Goal: Task Accomplishment & Management: Manage account settings

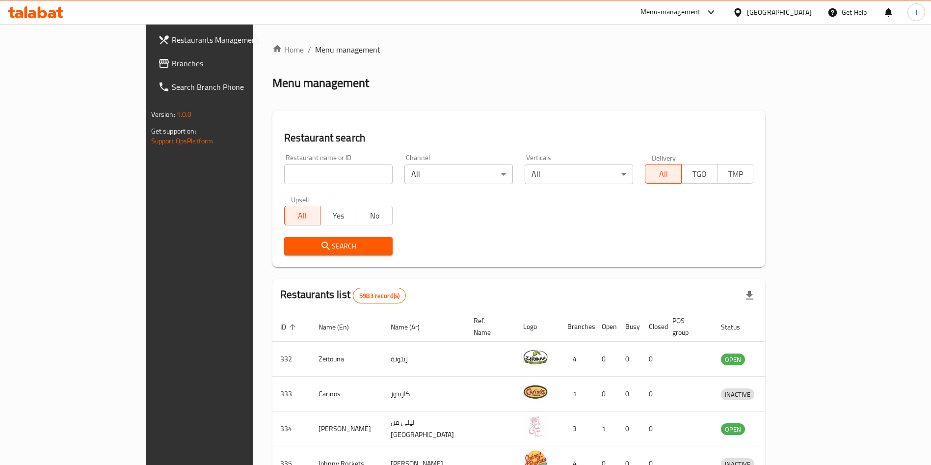
click at [284, 180] on input "search" at bounding box center [338, 174] width 108 height 20
click button "Search" at bounding box center [338, 246] width 108 height 18
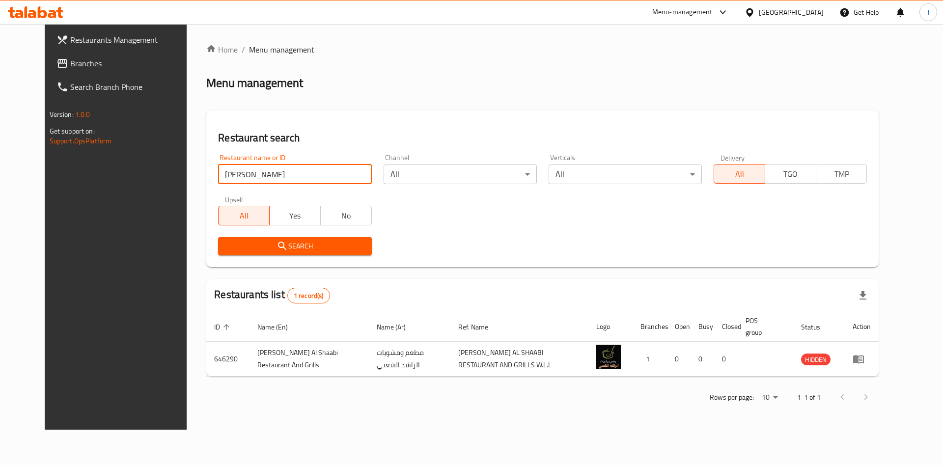
click button "Search" at bounding box center [294, 246] width 153 height 18
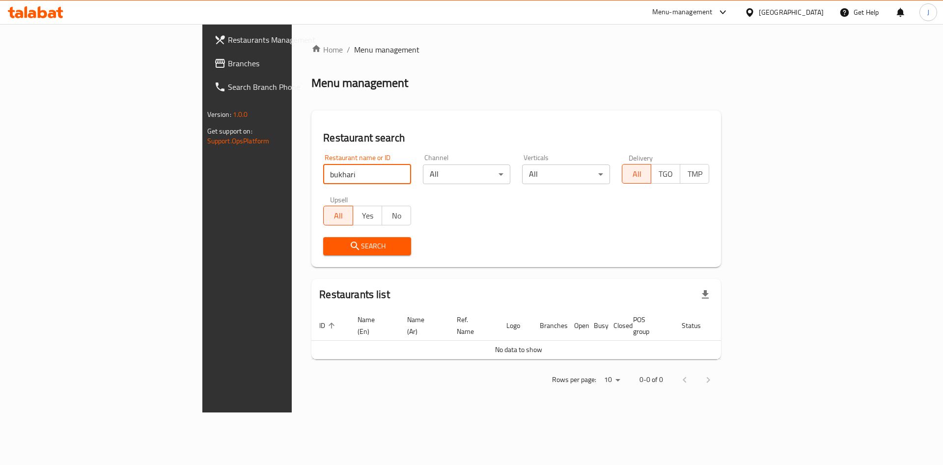
type input "bukhari"
click button "Search" at bounding box center [367, 246] width 88 height 18
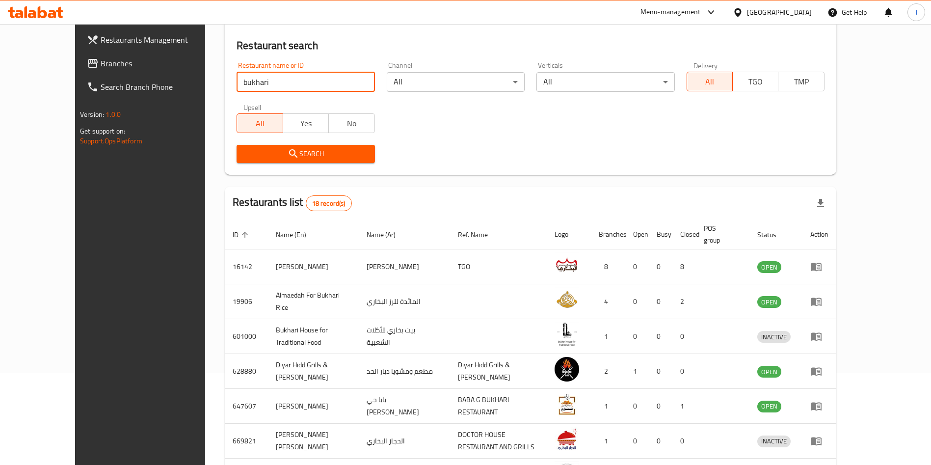
scroll to position [160, 0]
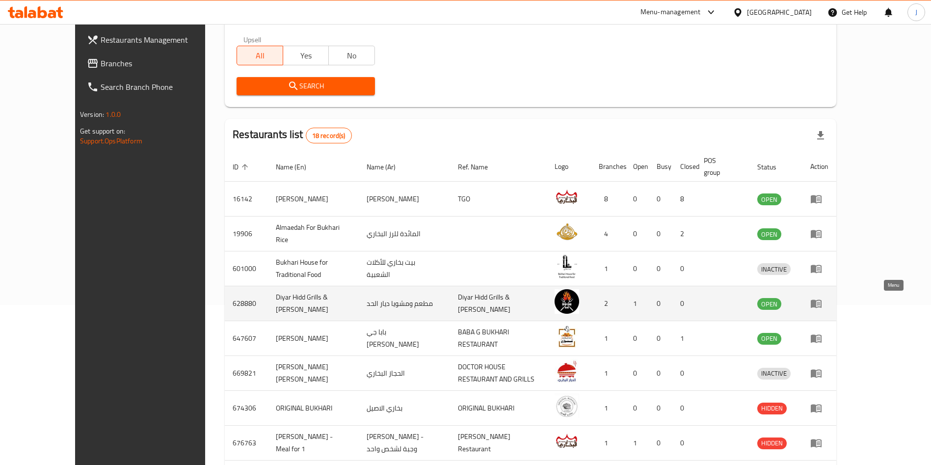
click at [820, 302] on icon "enhanced table" at bounding box center [818, 304] width 3 height 4
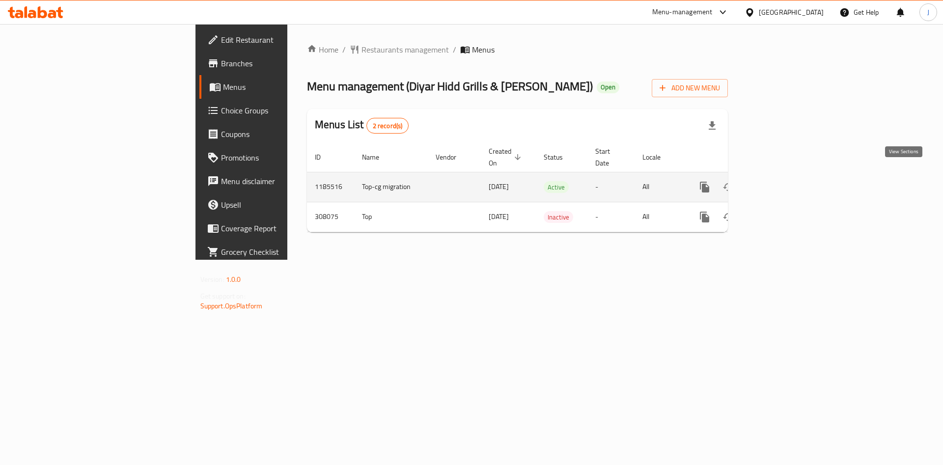
click at [781, 181] on icon "enhanced table" at bounding box center [775, 187] width 12 height 12
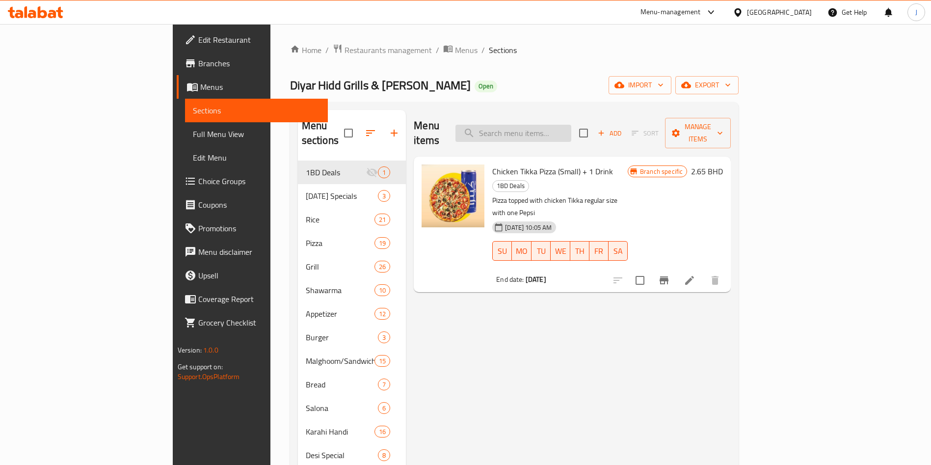
click at [571, 131] on input "search" at bounding box center [514, 133] width 116 height 17
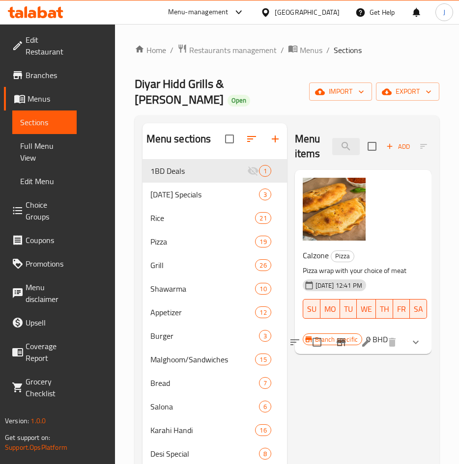
type input "calz"
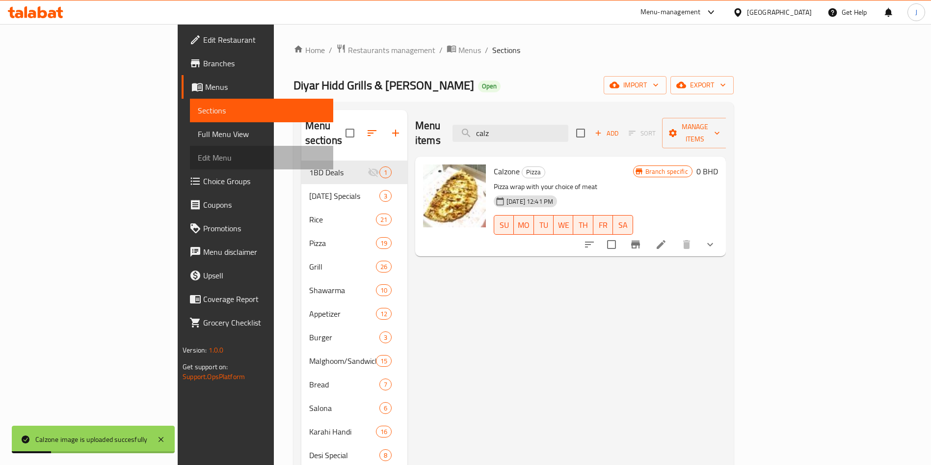
click at [198, 160] on span "Edit Menu" at bounding box center [262, 158] width 128 height 12
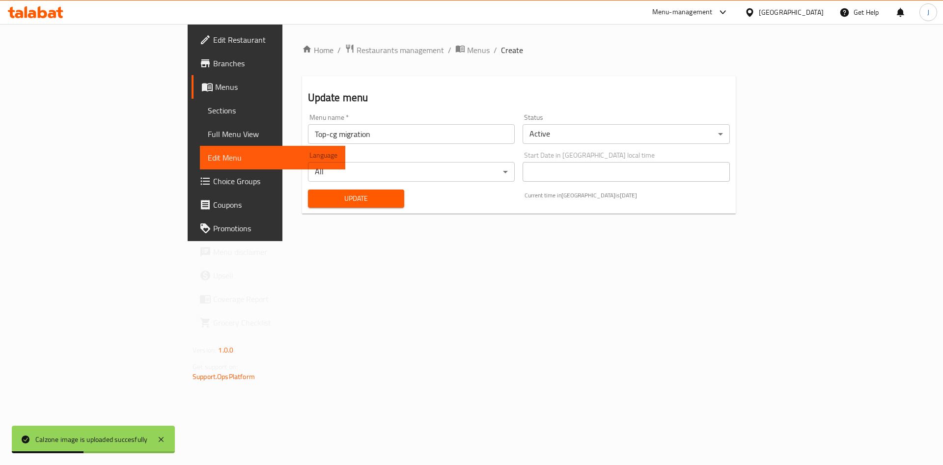
click at [308, 205] on button "Update" at bounding box center [356, 199] width 97 height 18
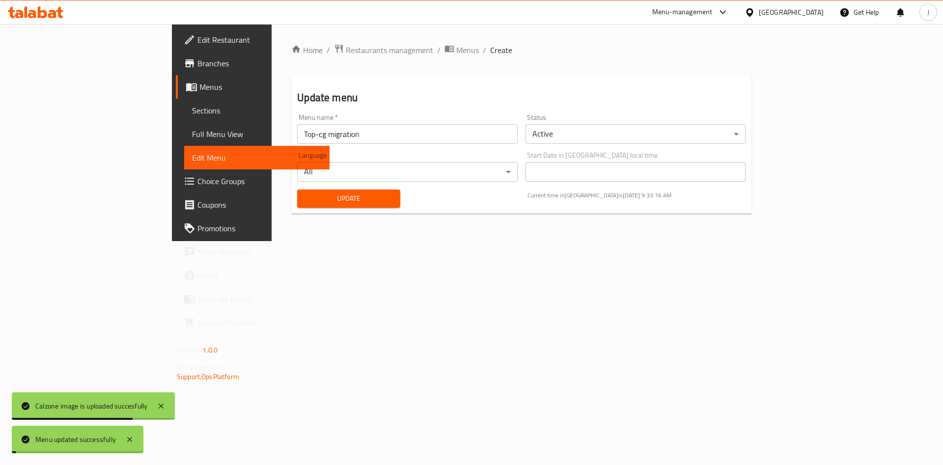
click at [297, 205] on button "Update" at bounding box center [348, 199] width 103 height 18
click at [184, 117] on link "Sections" at bounding box center [256, 111] width 145 height 24
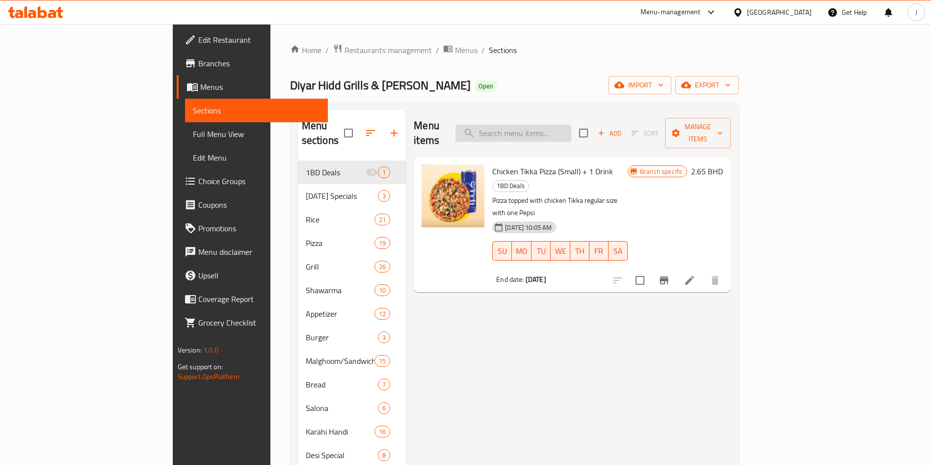
click at [554, 129] on input "search" at bounding box center [514, 133] width 116 height 17
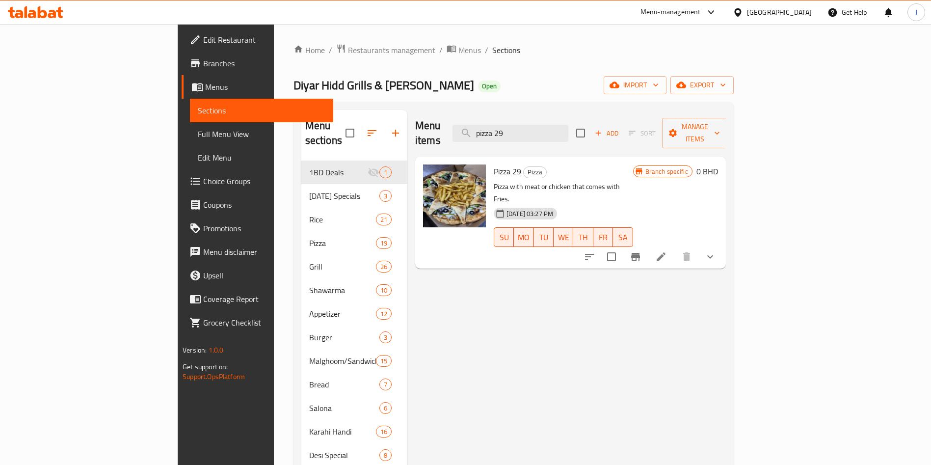
type input "pizza 29"
click at [190, 168] on link "Edit Menu" at bounding box center [261, 158] width 143 height 24
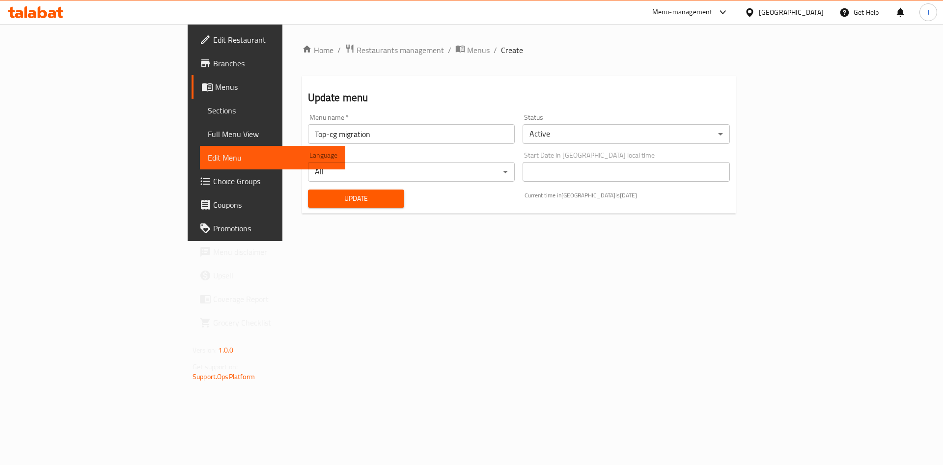
click at [316, 202] on span "Update" at bounding box center [356, 198] width 81 height 12
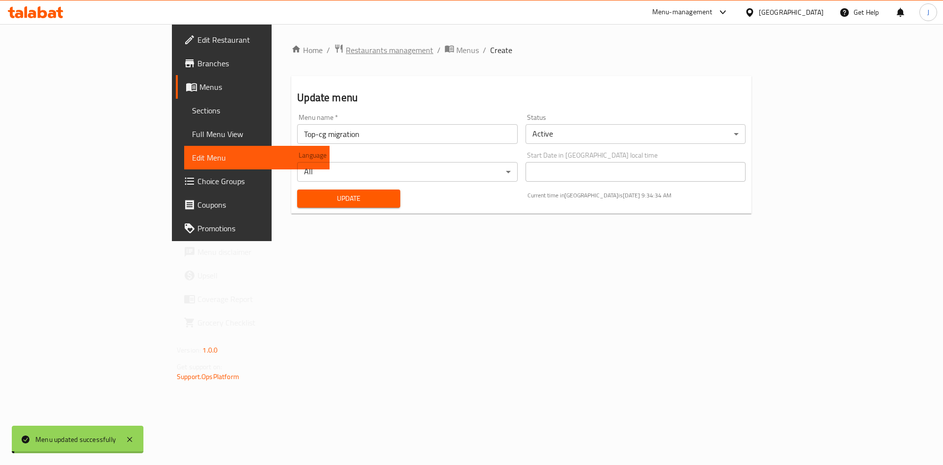
click at [346, 52] on span "Restaurants management" at bounding box center [389, 50] width 87 height 12
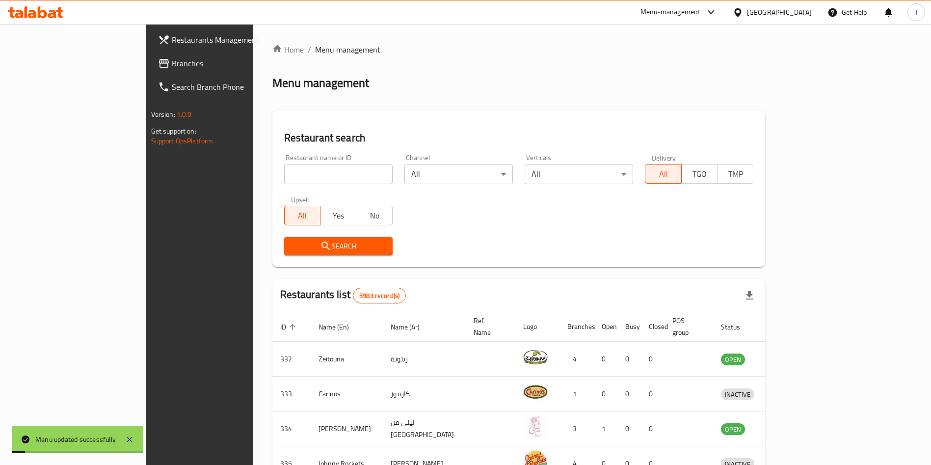
click at [295, 169] on input "search" at bounding box center [338, 174] width 108 height 20
type input "[GEOGRAPHIC_DATA]"
click button "Search" at bounding box center [338, 246] width 108 height 18
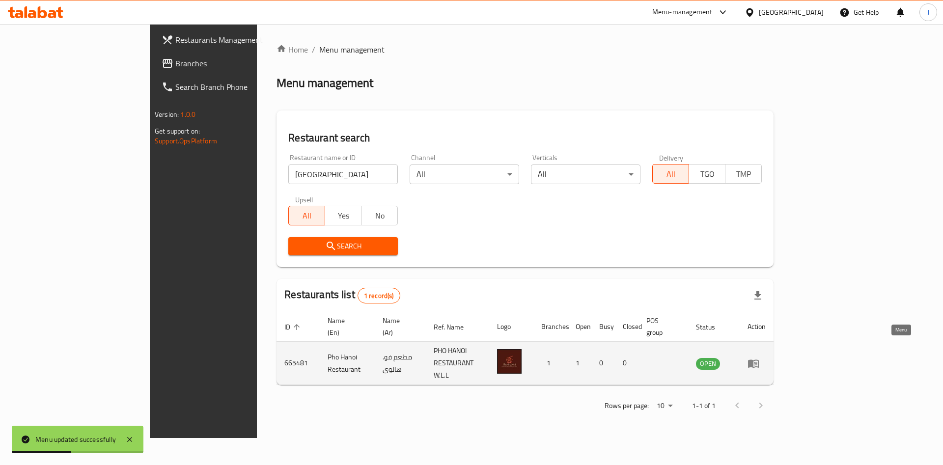
click at [759, 357] on icon "enhanced table" at bounding box center [753, 363] width 12 height 12
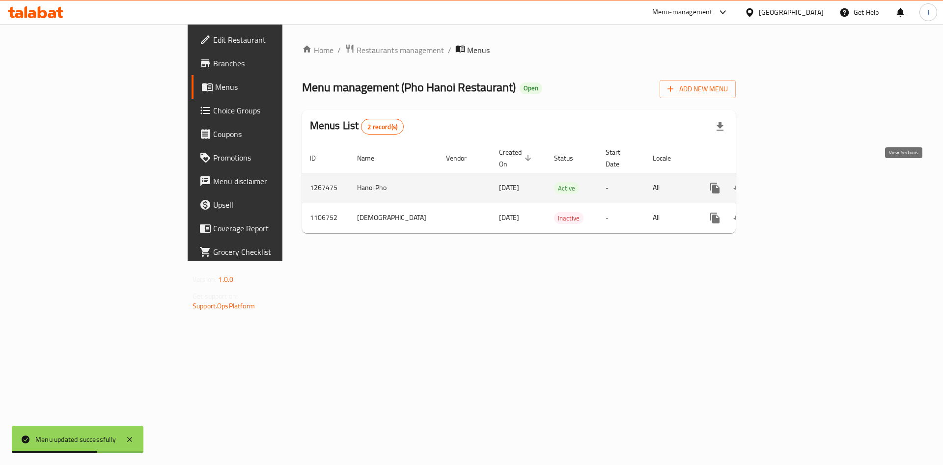
click at [790, 184] on icon "enhanced table" at bounding box center [785, 188] width 9 height 9
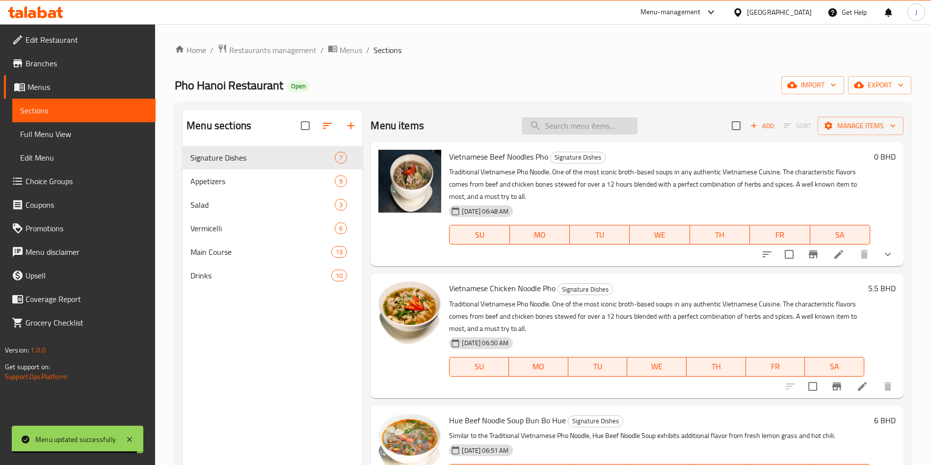
click at [583, 127] on input "search" at bounding box center [580, 125] width 116 height 17
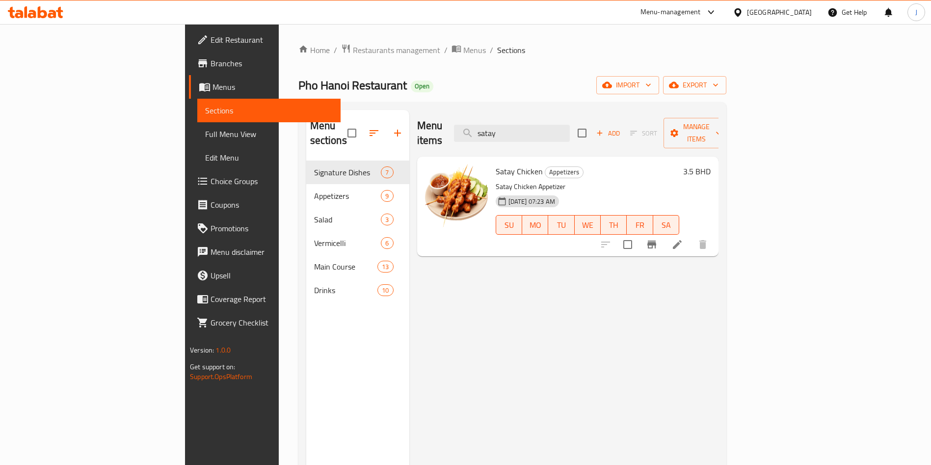
type input "satay"
click at [691, 236] on li at bounding box center [677, 245] width 27 height 18
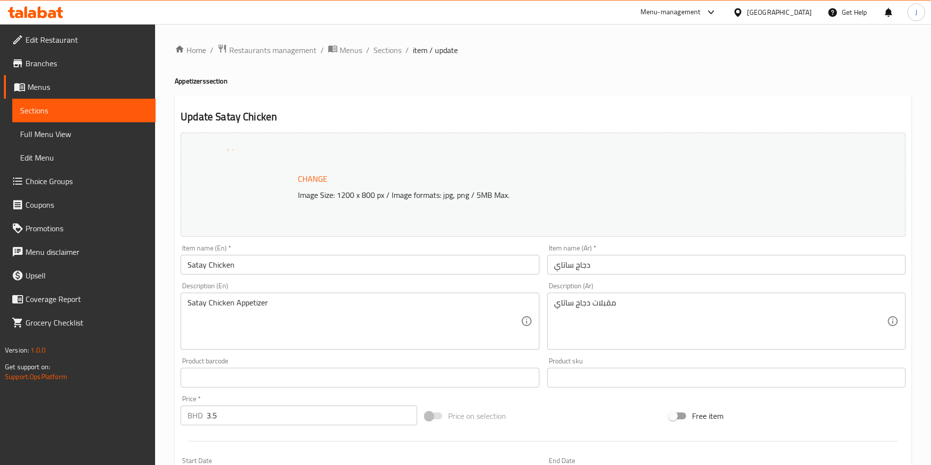
scroll to position [243, 0]
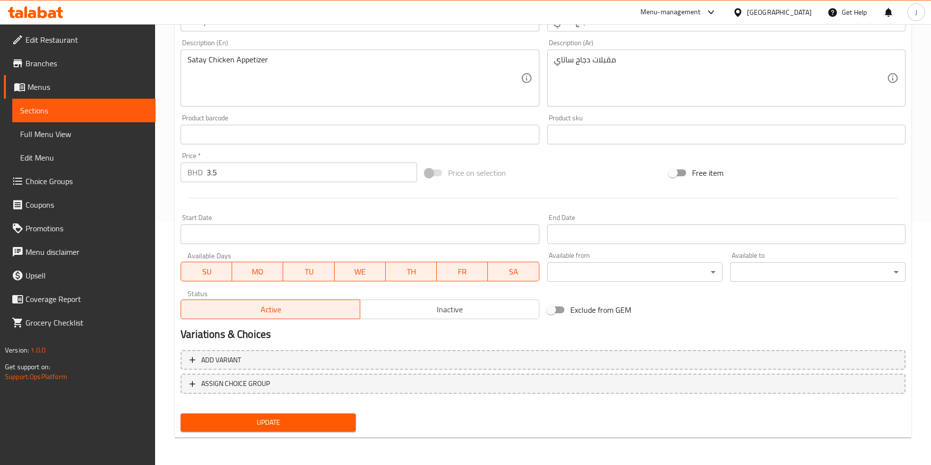
click at [57, 178] on span "Choice Groups" at bounding box center [87, 181] width 122 height 12
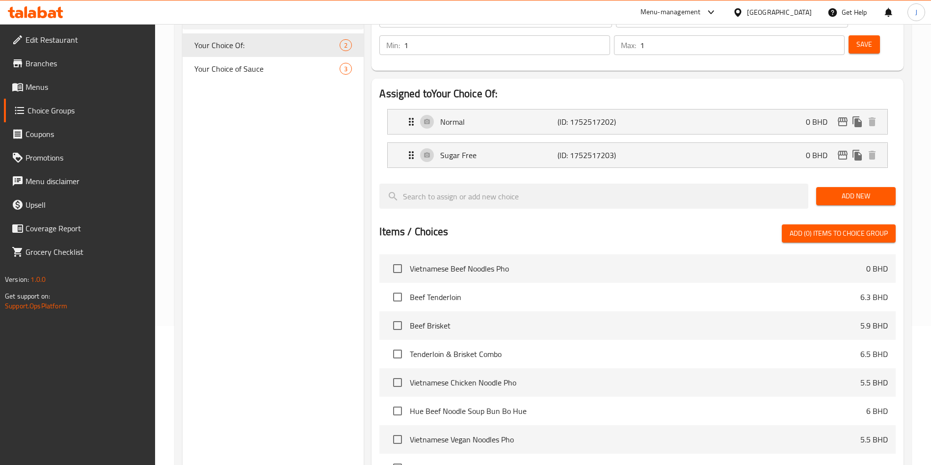
scroll to position [37, 0]
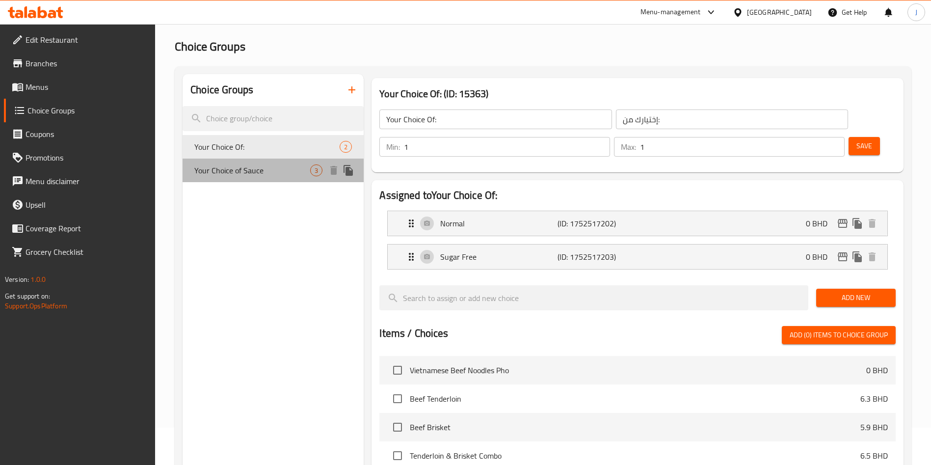
click at [279, 169] on span "Your Choice of Sauce" at bounding box center [252, 170] width 116 height 12
type input "Your Choice of Sauce"
type input "اختيارك من الصلصة"
type input "0"
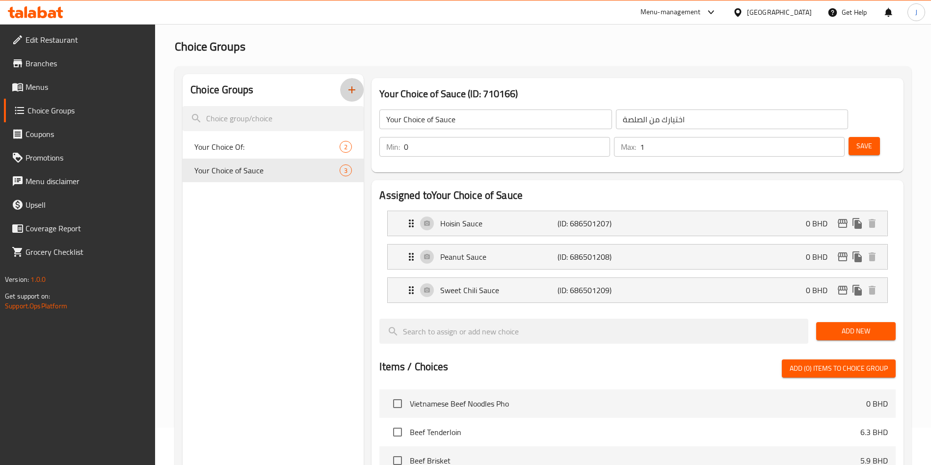
click at [354, 95] on icon "button" at bounding box center [352, 90] width 12 height 12
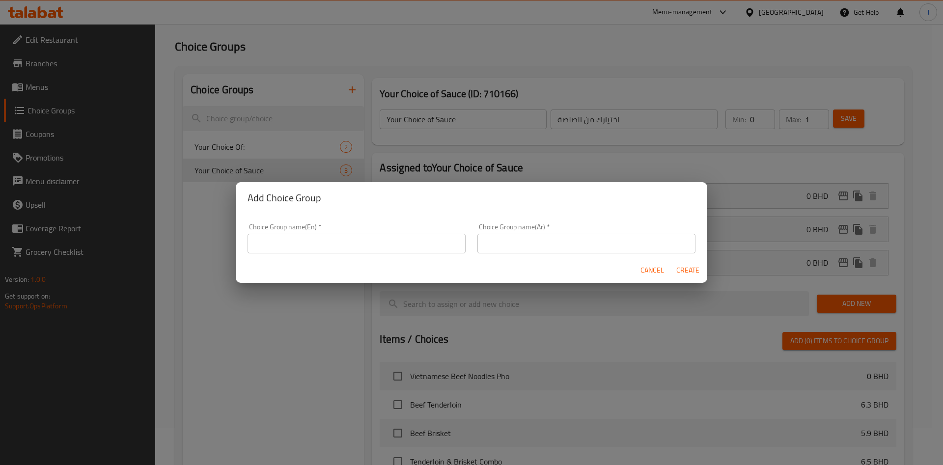
click at [385, 238] on input "text" at bounding box center [356, 244] width 218 height 20
type input "Choice of Sauce w/ Satay"
drag, startPoint x: 505, startPoint y: 239, endPoint x: 516, endPoint y: 238, distance: 11.3
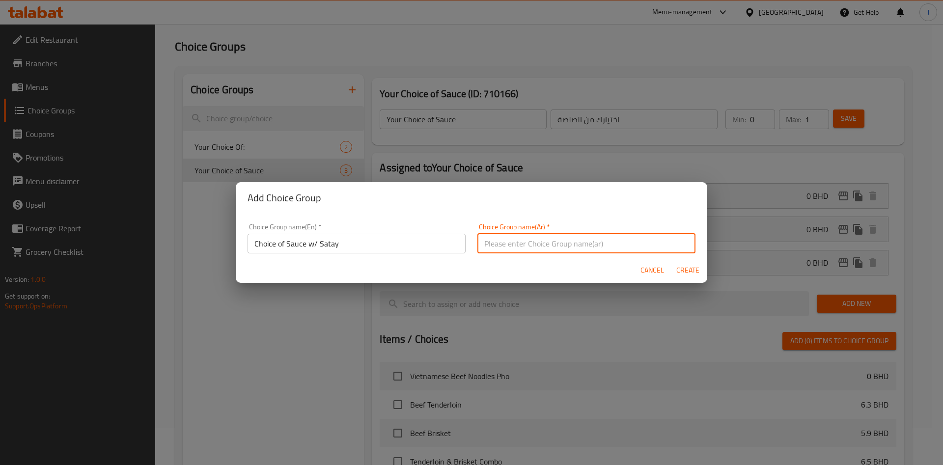
click at [505, 239] on input "text" at bounding box center [586, 244] width 218 height 20
paste input "اختيار الصلصة مع [PERSON_NAME]"
type input "اختيار الصلصة مع [PERSON_NAME]"
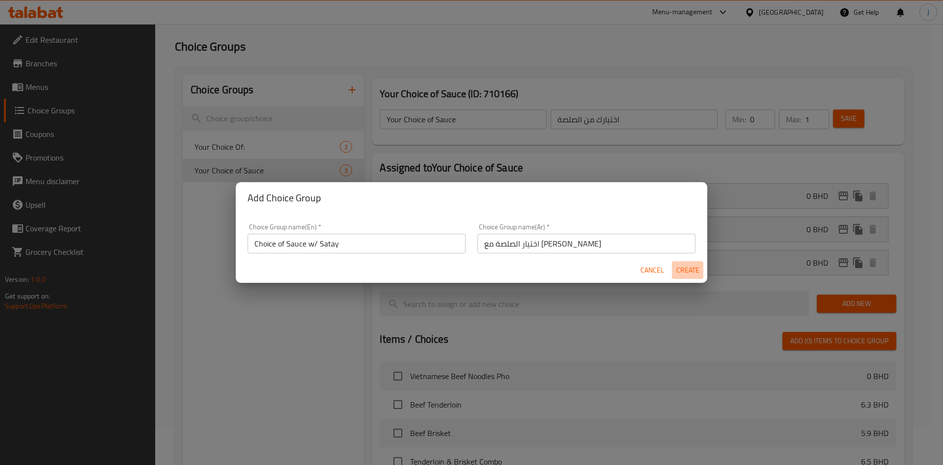
click at [688, 270] on span "Create" at bounding box center [688, 270] width 24 height 12
type input "Choice of Sauce w/ Satay"
type input "اختيار الصلصة مع [PERSON_NAME]"
type input "0"
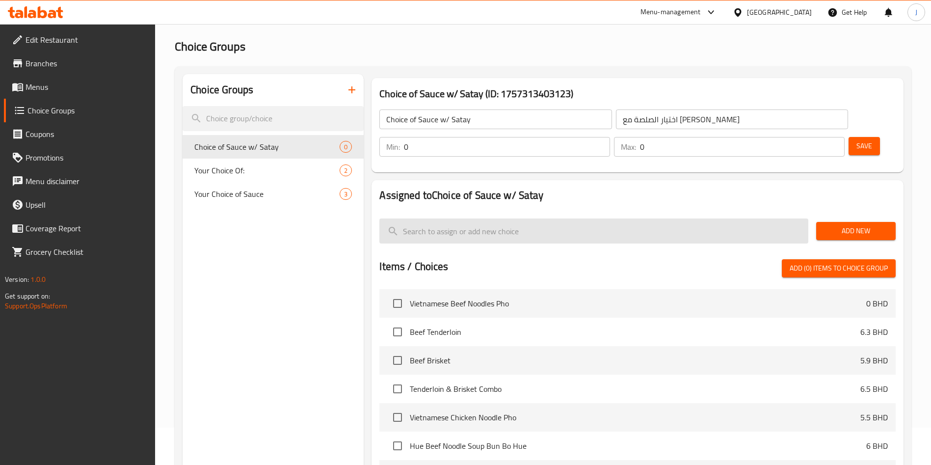
click at [515, 218] on input "search" at bounding box center [593, 230] width 429 height 25
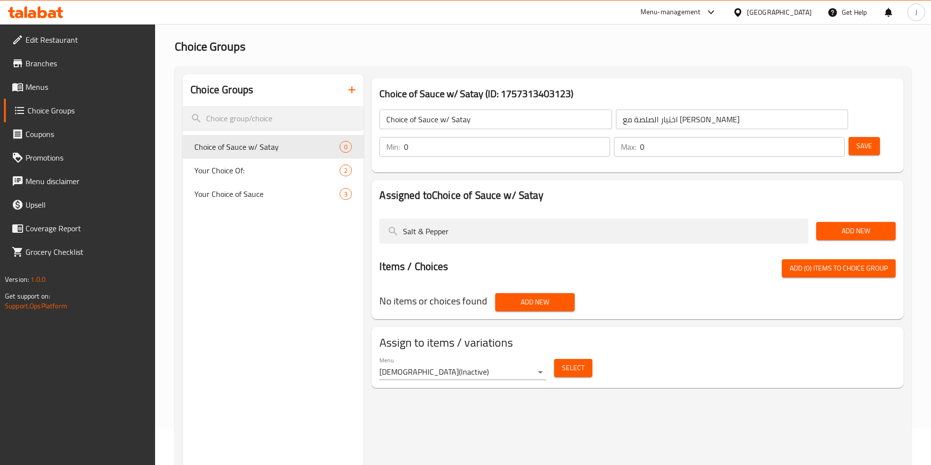
type input "Salt & Pepper"
click at [853, 225] on span "Add New" at bounding box center [856, 231] width 64 height 12
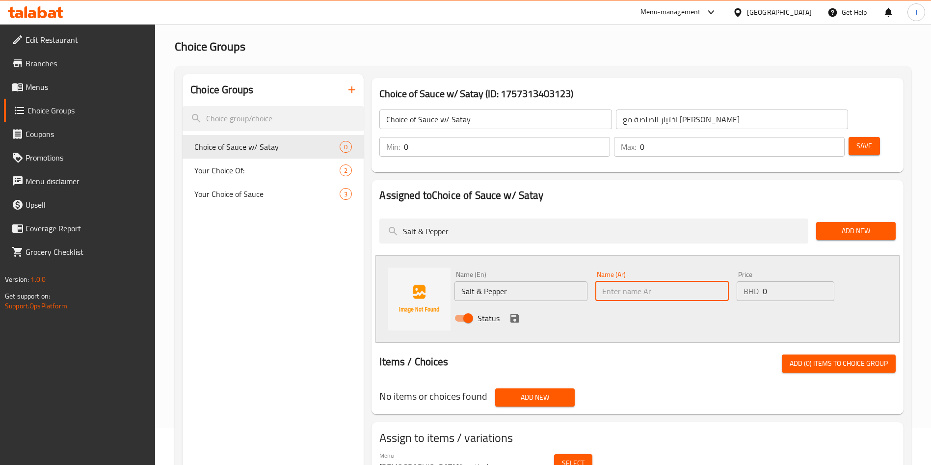
click at [650, 281] on input "text" at bounding box center [662, 291] width 133 height 20
paste input "Salt & Pepper"
type input "Salt & Pepper"
click at [515, 312] on icon "save" at bounding box center [515, 318] width 12 height 12
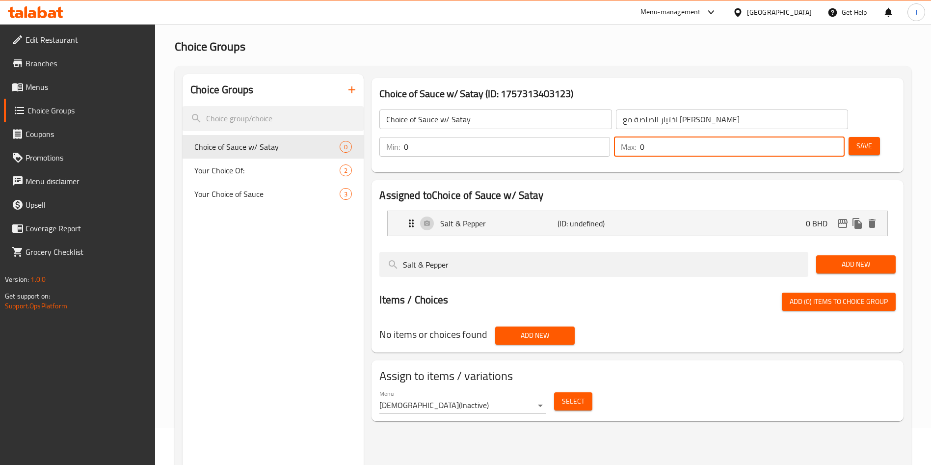
drag, startPoint x: 813, startPoint y: 119, endPoint x: 802, endPoint y: 119, distance: 10.8
click at [802, 137] on div "Max: 0 ​" at bounding box center [729, 147] width 231 height 20
type input "1"
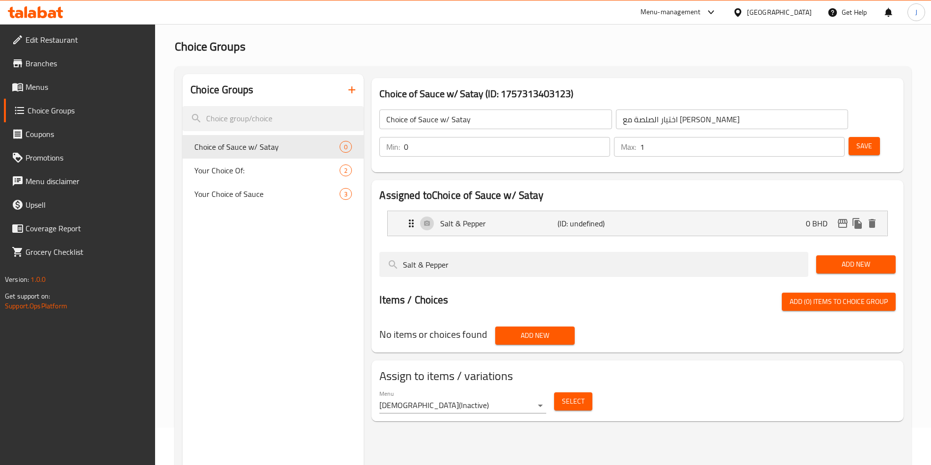
click at [734, 188] on h2 "Assigned to Choice of Sauce w/ Satay" at bounding box center [637, 195] width 516 height 15
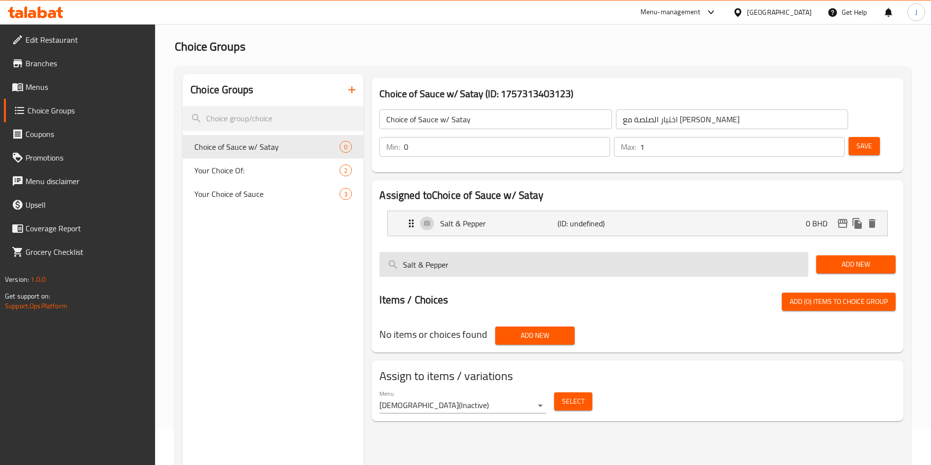
click at [632, 252] on input "Salt & Pepper" at bounding box center [593, 264] width 429 height 25
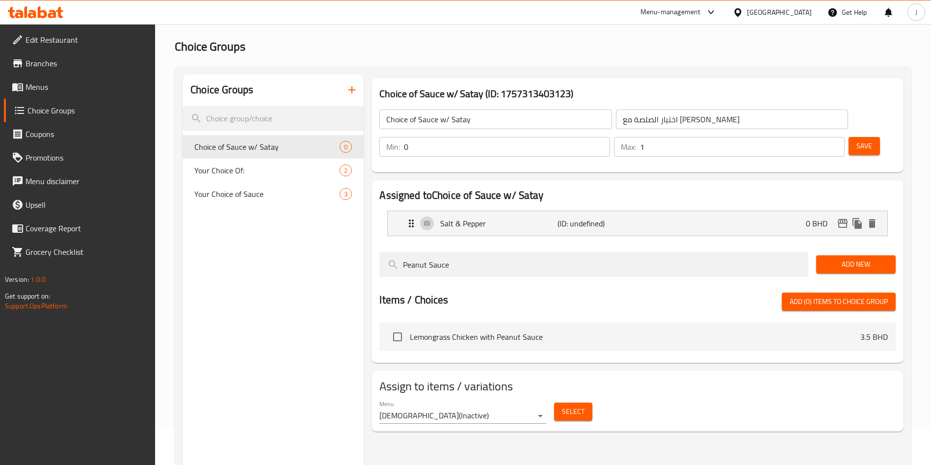
type input "Peanut Sauce"
click at [867, 258] on span "Add New" at bounding box center [856, 264] width 64 height 12
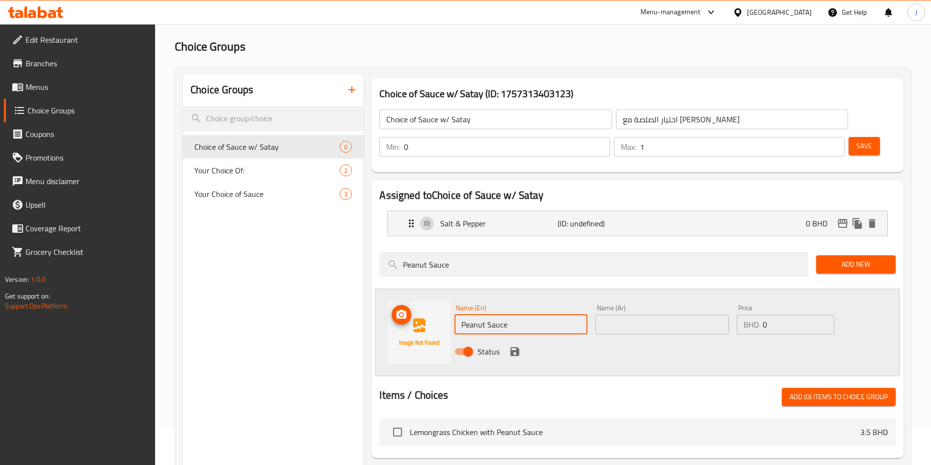
drag, startPoint x: 515, startPoint y: 298, endPoint x: 485, endPoint y: 297, distance: 29.5
click at [419, 293] on div "Name (En) Peanut Sauce Name (En) Name (Ar) Name (Ar) Price BHD 0 Price Status" at bounding box center [638, 332] width 524 height 87
click at [706, 315] on input "text" at bounding box center [662, 325] width 133 height 20
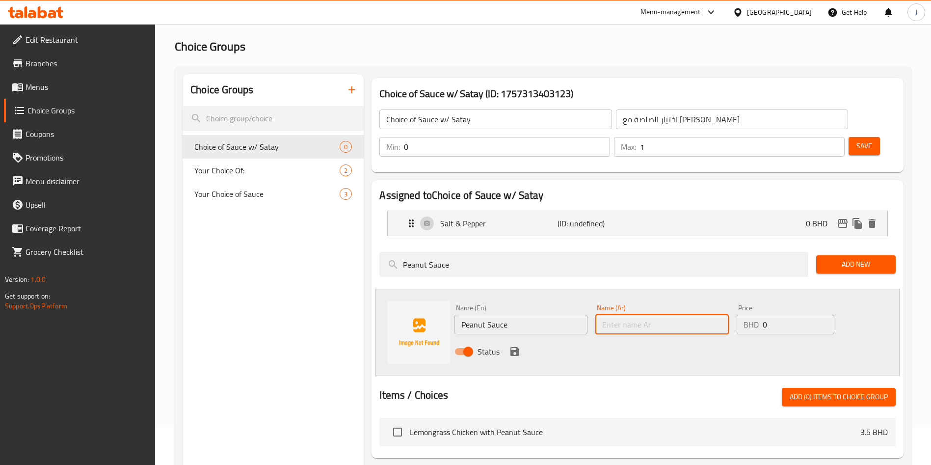
paste input "Peanut Sauce"
type input "Peanut Sauce"
drag, startPoint x: 782, startPoint y: 292, endPoint x: 751, endPoint y: 299, distance: 31.2
click at [751, 315] on div "BHD 0 Price" at bounding box center [786, 325] width 98 height 20
type input "0.3"
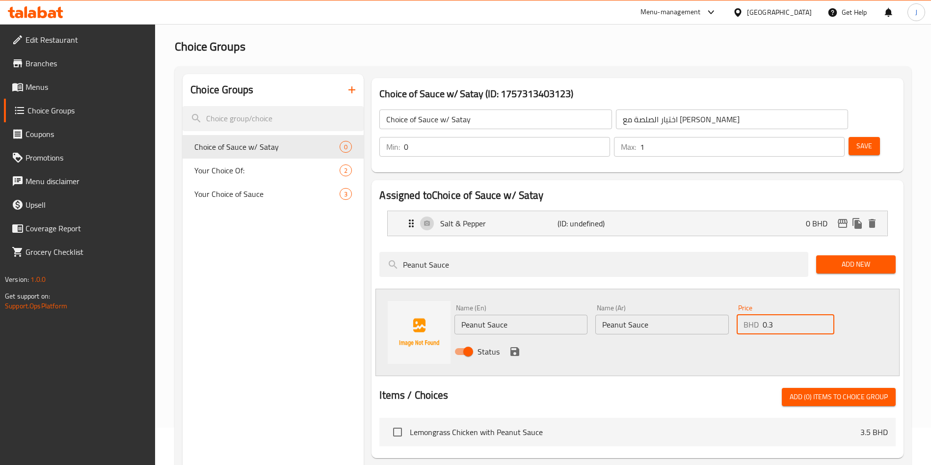
click at [848, 255] on button "Add New" at bounding box center [856, 264] width 80 height 18
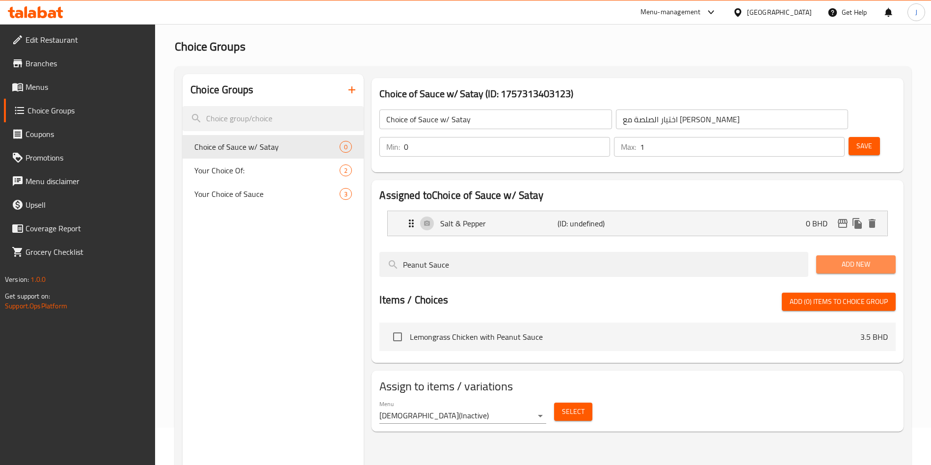
click at [855, 258] on span "Add New" at bounding box center [856, 264] width 64 height 12
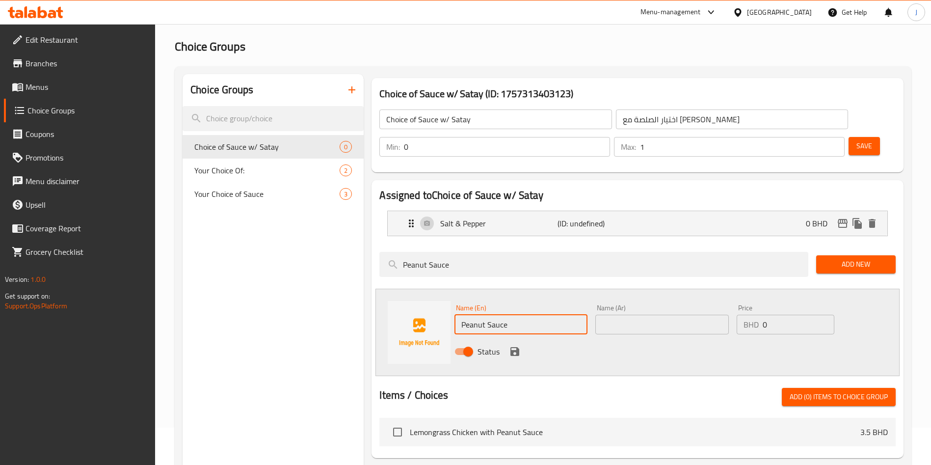
drag, startPoint x: 527, startPoint y: 294, endPoint x: 494, endPoint y: 289, distance: 33.3
click at [452, 300] on div "Name (En) Peanut Sauce Name (En)" at bounding box center [521, 319] width 141 height 38
click at [657, 315] on input "text" at bounding box center [662, 325] width 133 height 20
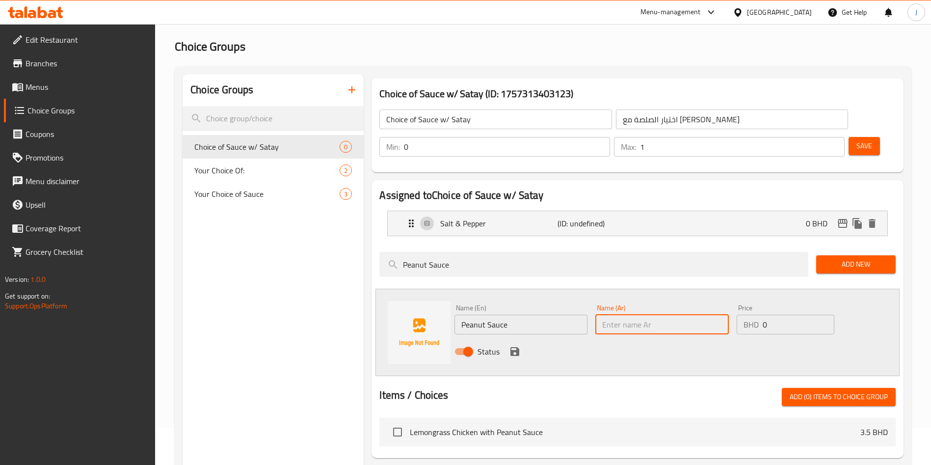
paste input "Peanut Sauce"
type input "Peanut Sauce"
click at [778, 315] on input "0" at bounding box center [799, 325] width 72 height 20
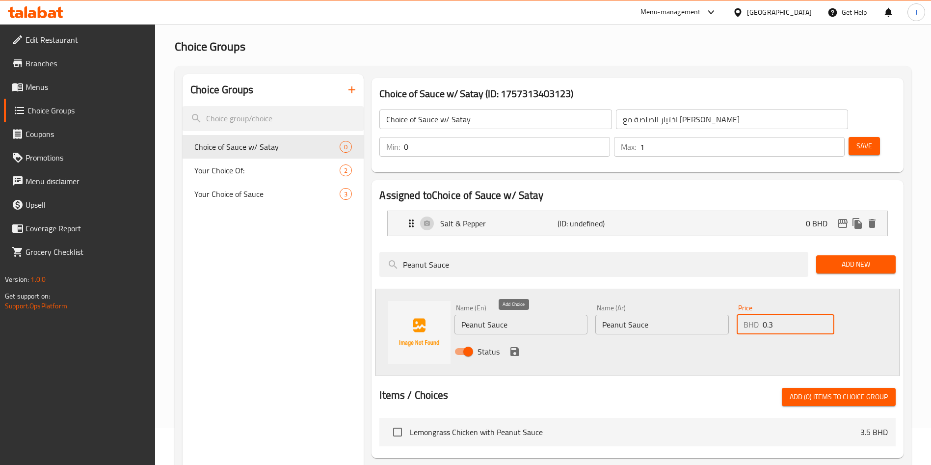
type input "0.3"
click at [516, 347] on icon "save" at bounding box center [515, 351] width 9 height 9
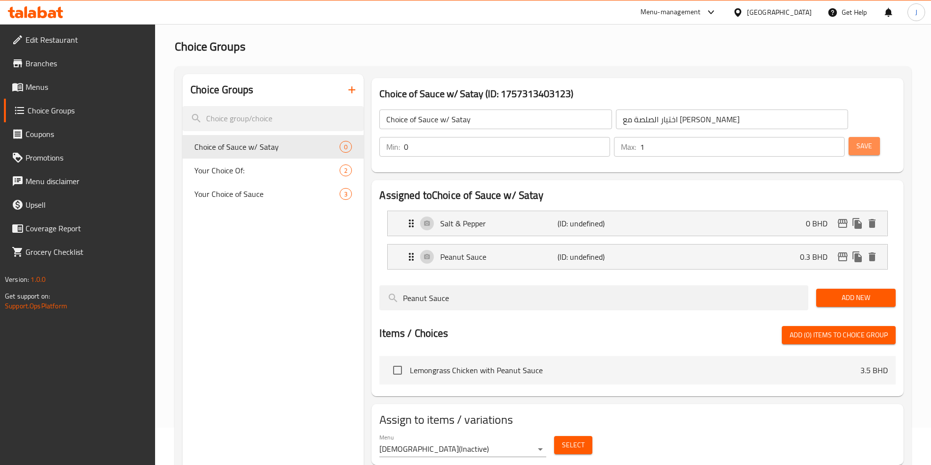
click at [857, 140] on span "Save" at bounding box center [865, 146] width 16 height 12
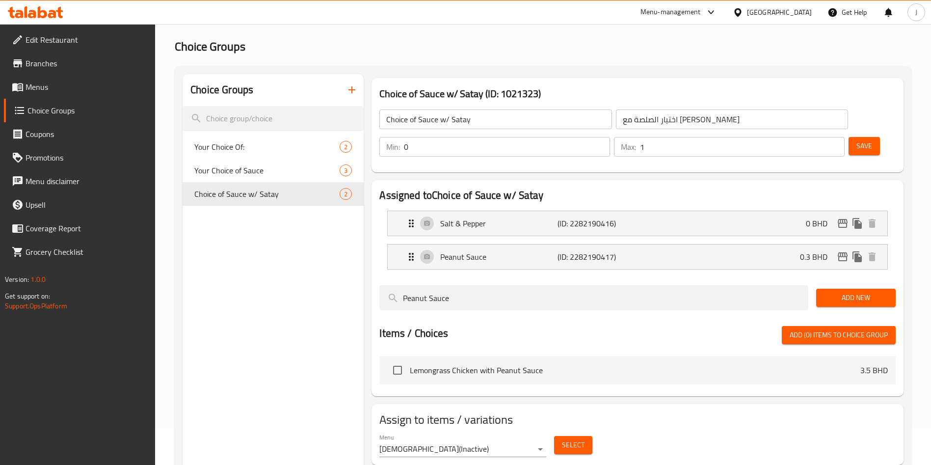
click at [529, 421] on body "​ Menu-management [GEOGRAPHIC_DATA] Get Help J Edit Restaurant Branches Menus C…" at bounding box center [465, 207] width 931 height 441
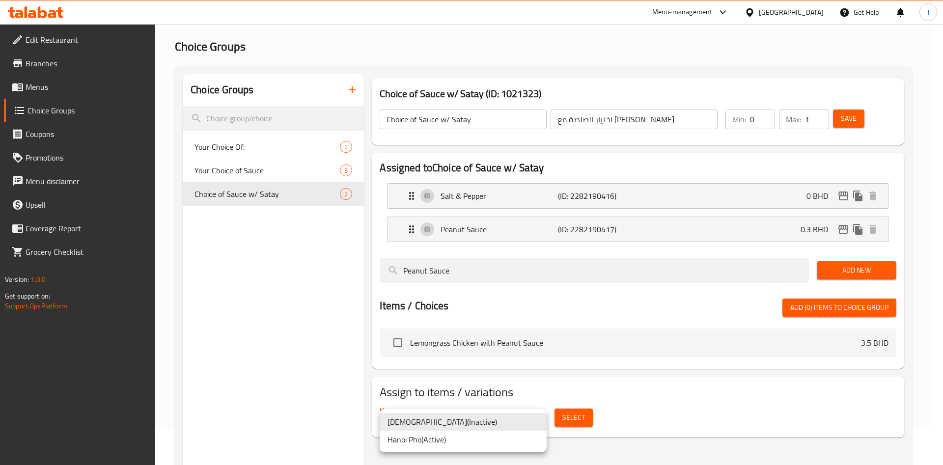
click at [505, 438] on li "Hanoi Pho ( Active )" at bounding box center [462, 440] width 167 height 18
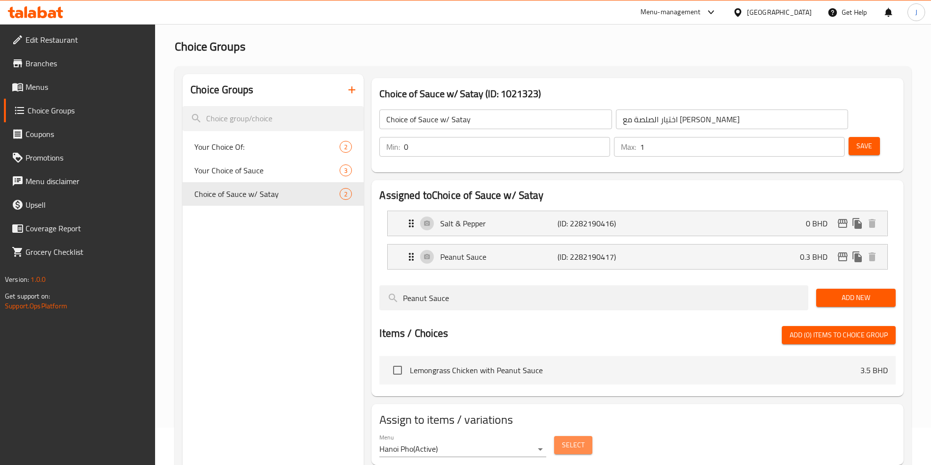
click at [573, 439] on span "Select" at bounding box center [573, 445] width 23 height 12
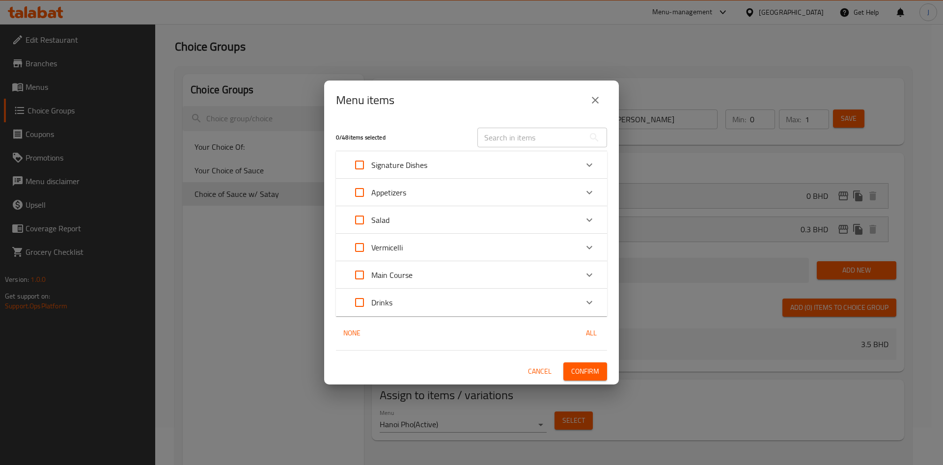
click at [527, 165] on div "Signature Dishes" at bounding box center [463, 165] width 230 height 24
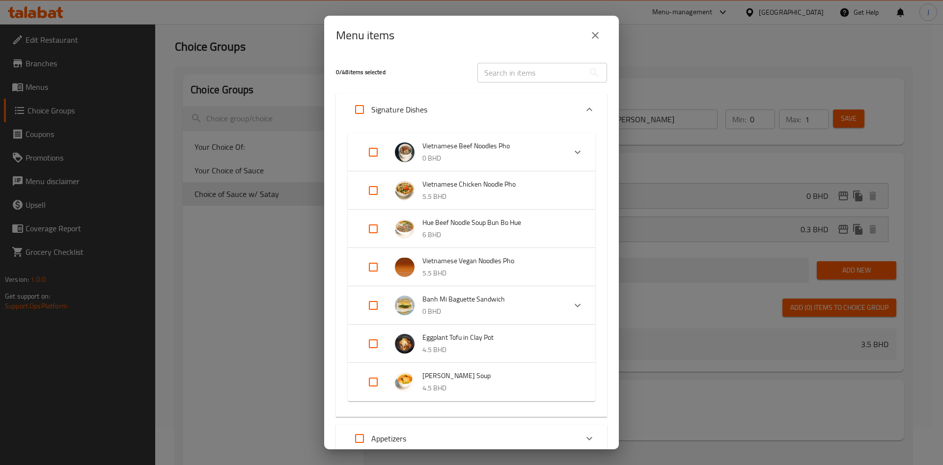
click at [526, 111] on div "Signature Dishes" at bounding box center [463, 110] width 230 height 24
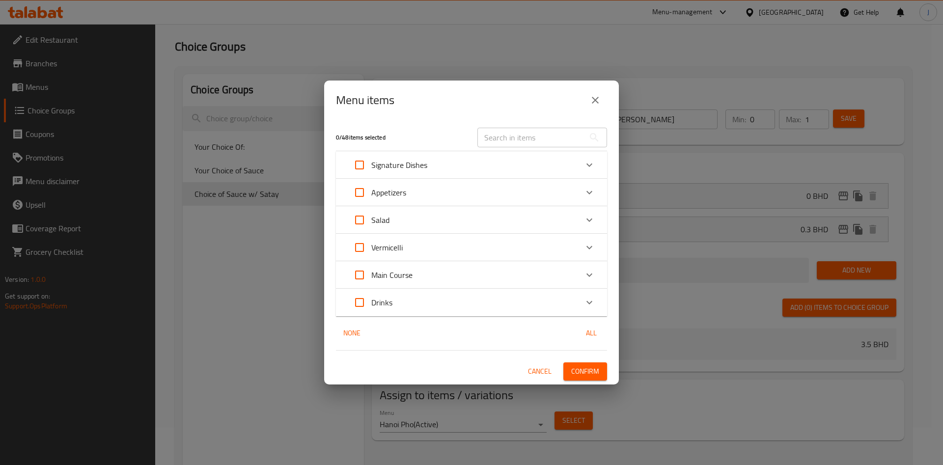
click at [541, 90] on div "Menu items" at bounding box center [471, 100] width 295 height 39
click at [543, 141] on input "text" at bounding box center [530, 138] width 107 height 20
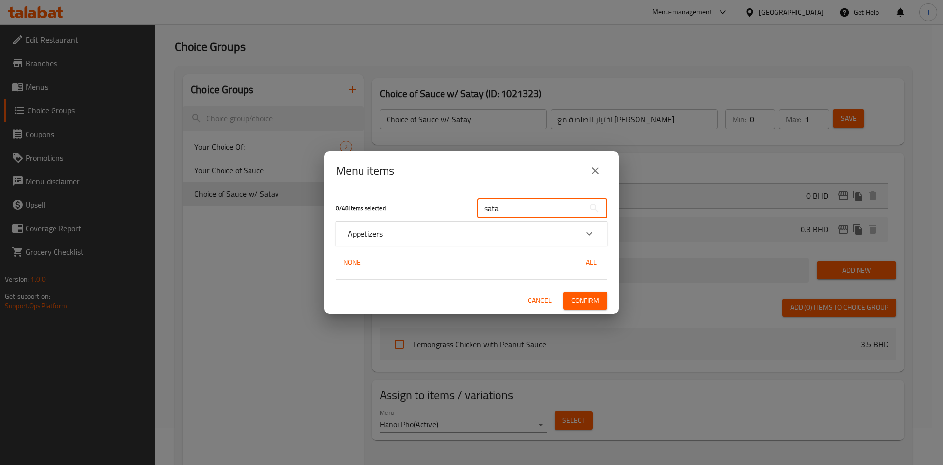
type input "sata"
drag, startPoint x: 545, startPoint y: 236, endPoint x: 539, endPoint y: 235, distance: 6.5
click at [545, 236] on div "Appetizers" at bounding box center [463, 234] width 230 height 12
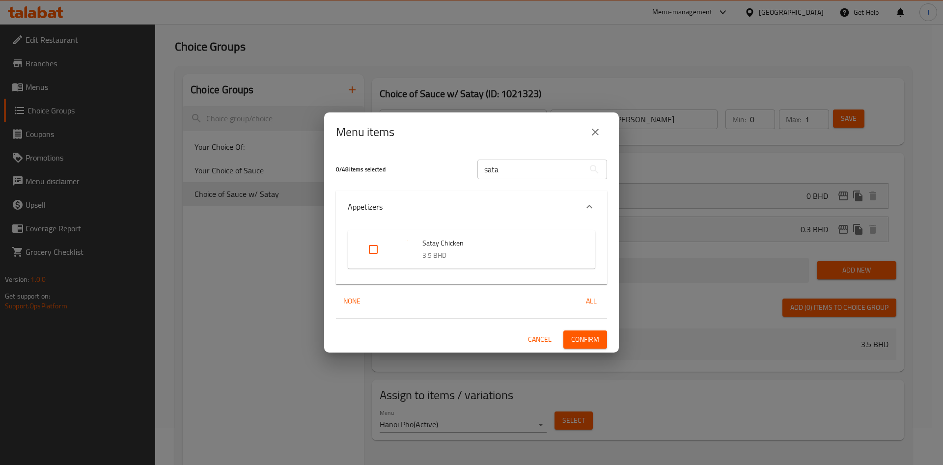
click at [378, 249] on input "Expand" at bounding box center [373, 250] width 24 height 24
checkbox input "true"
click at [584, 342] on span "Confirm" at bounding box center [585, 339] width 28 height 12
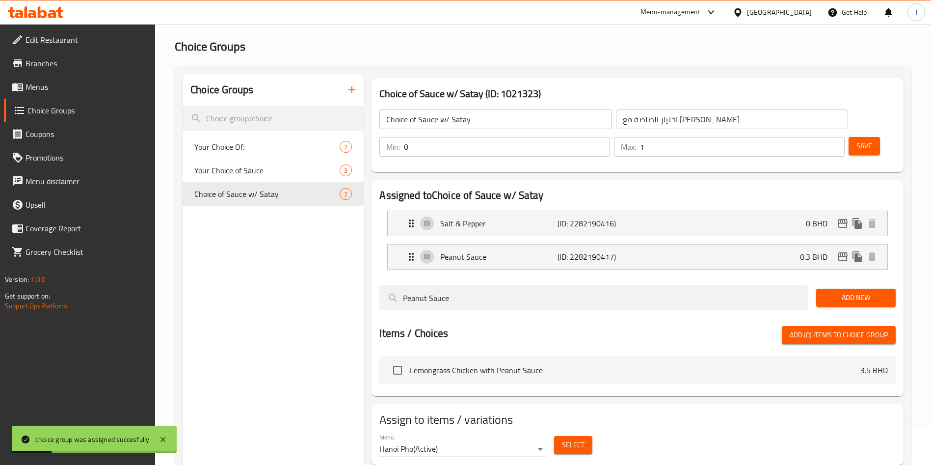
click at [51, 84] on span "Menus" at bounding box center [87, 87] width 122 height 12
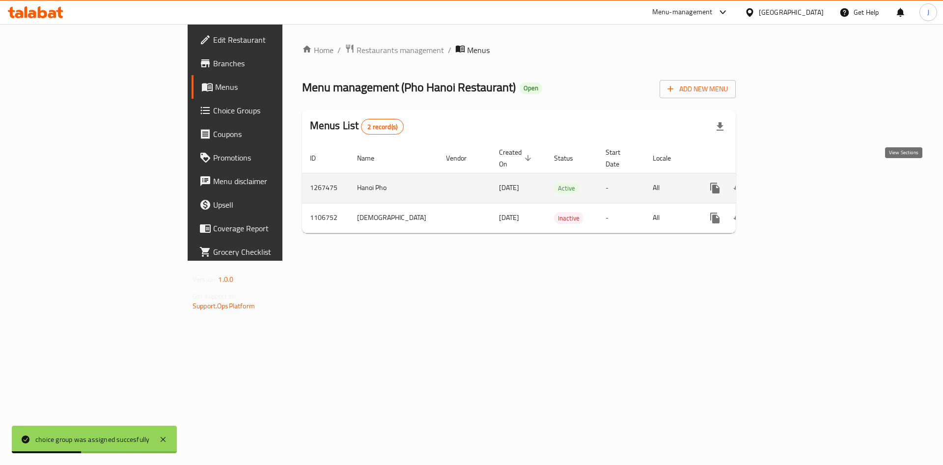
click at [791, 182] on icon "enhanced table" at bounding box center [786, 188] width 12 height 12
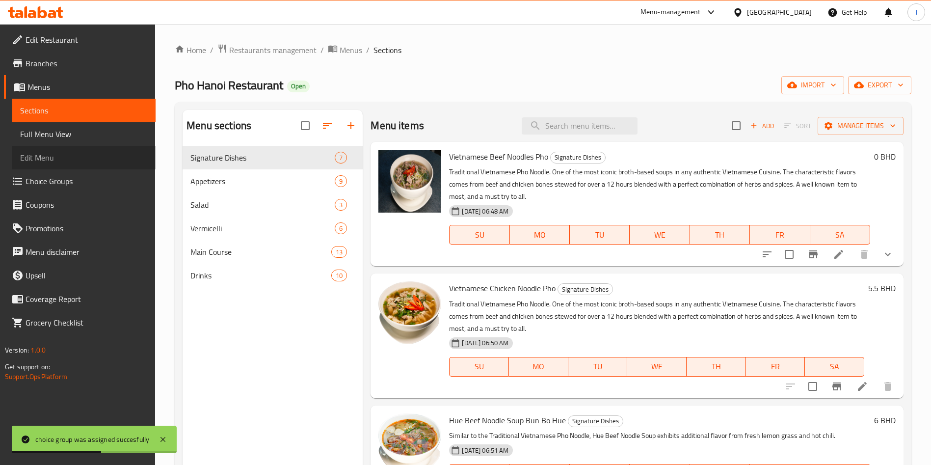
click at [68, 153] on span "Edit Menu" at bounding box center [84, 158] width 128 height 12
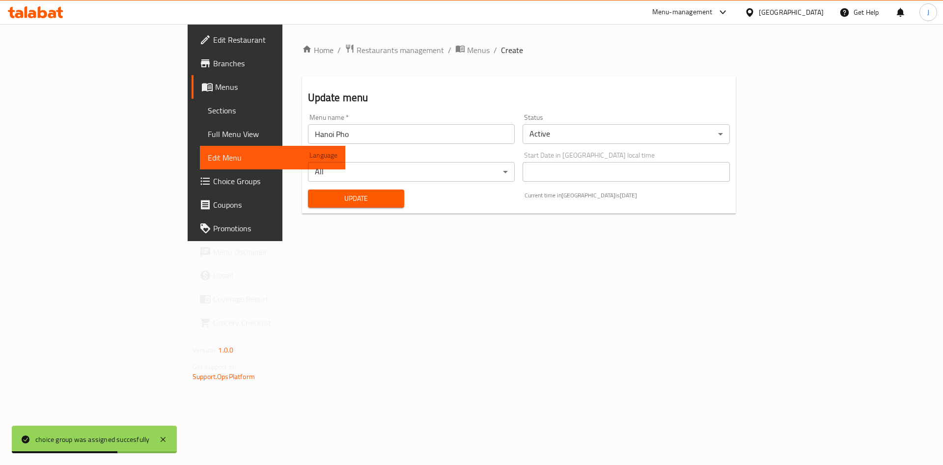
click at [316, 196] on span "Update" at bounding box center [356, 198] width 81 height 12
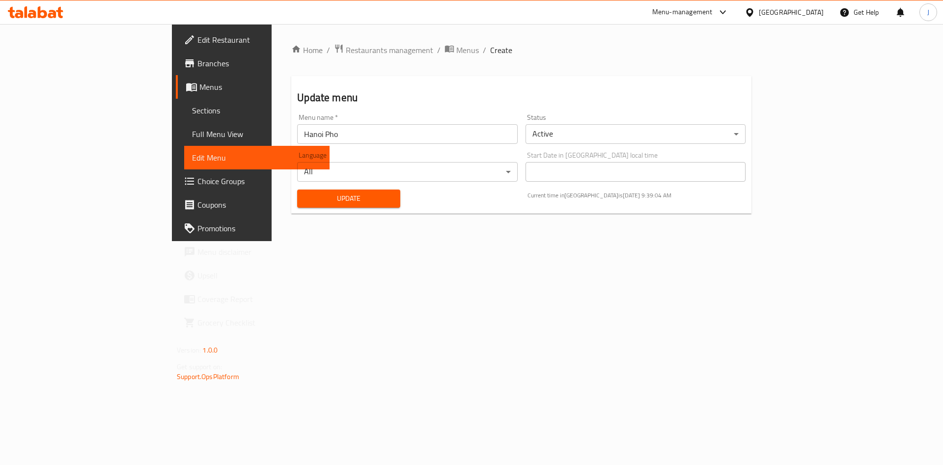
click at [315, 199] on span "Update" at bounding box center [348, 198] width 87 height 12
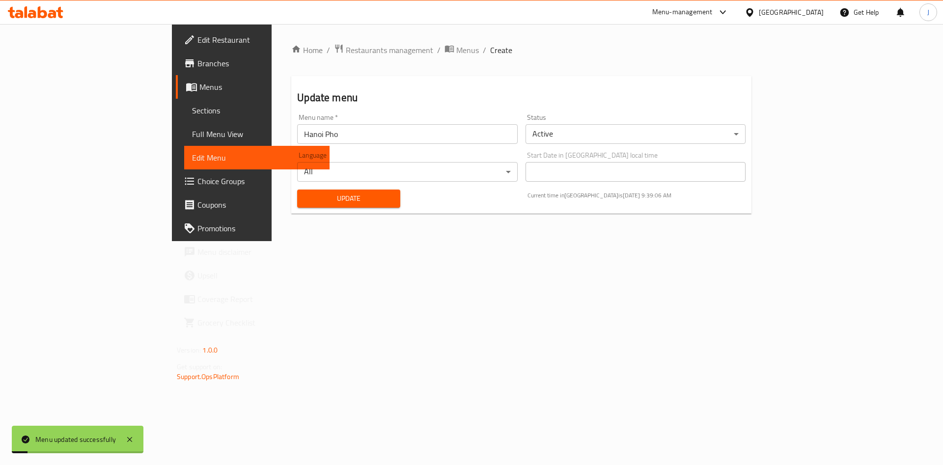
click at [192, 107] on span "Sections" at bounding box center [257, 111] width 130 height 12
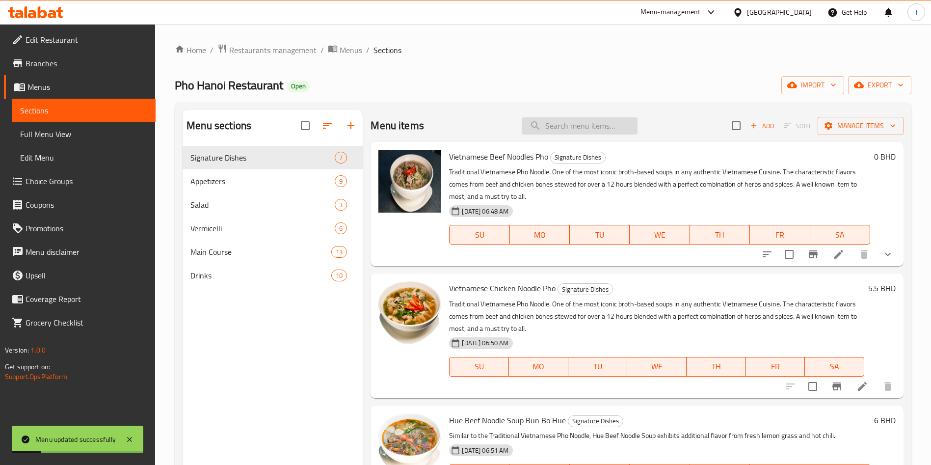
drag, startPoint x: 612, startPoint y: 129, endPoint x: 593, endPoint y: 129, distance: 19.1
click at [612, 129] on input "search" at bounding box center [580, 125] width 116 height 17
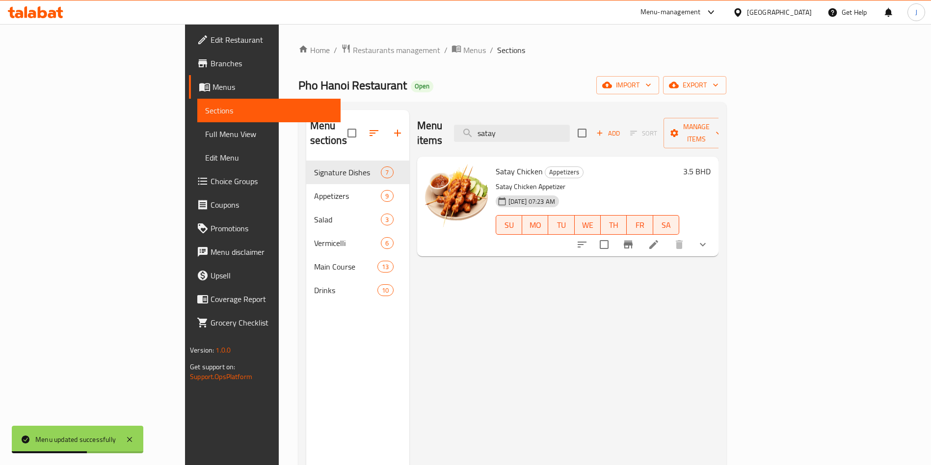
type input "satay"
click at [709, 239] on icon "show more" at bounding box center [703, 245] width 12 height 12
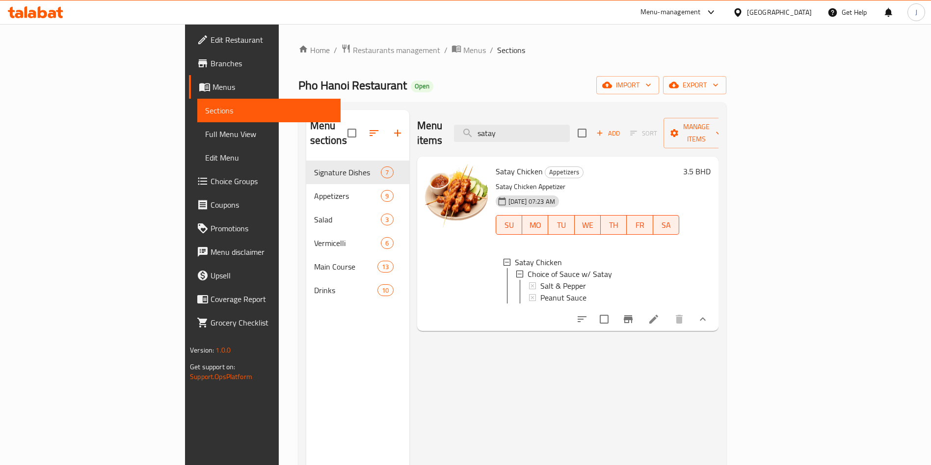
click at [211, 180] on span "Choice Groups" at bounding box center [272, 181] width 122 height 12
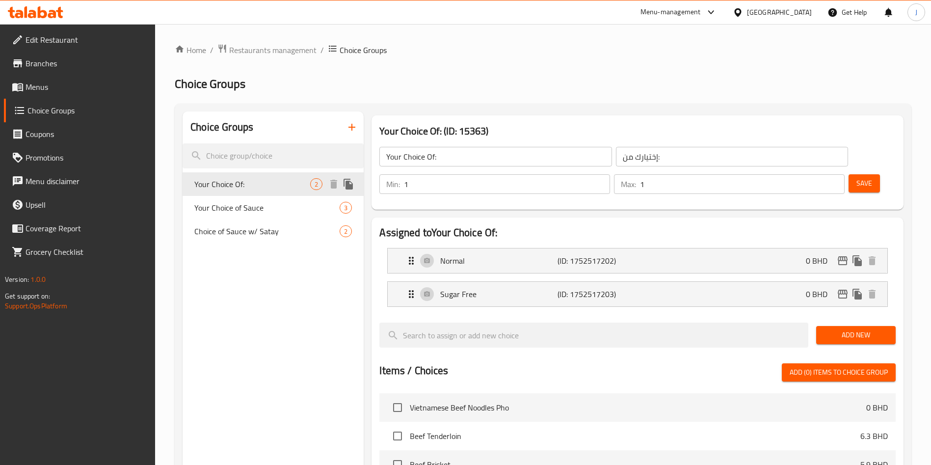
click at [268, 182] on span "Your Choice Of:" at bounding box center [252, 184] width 116 height 12
click at [273, 202] on span "Your Choice of Sauce" at bounding box center [252, 208] width 116 height 12
type input "Your Choice of Sauce"
type input "اختيارك من الصلصة"
type input "0"
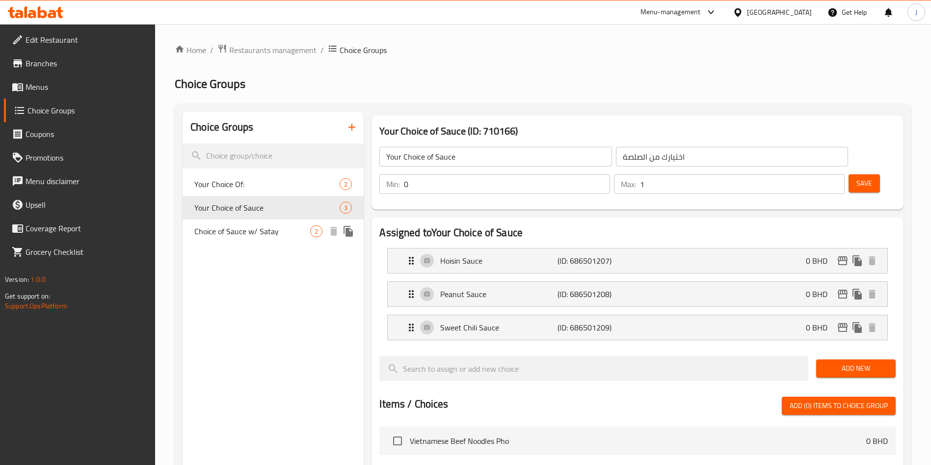
click at [277, 233] on span "Choice of Sauce w/ Satay" at bounding box center [252, 231] width 116 height 12
type input "Choice of Sauce w/ Satay"
type input "اختيار الصلصة مع [PERSON_NAME]"
